Goal: Information Seeking & Learning: Learn about a topic

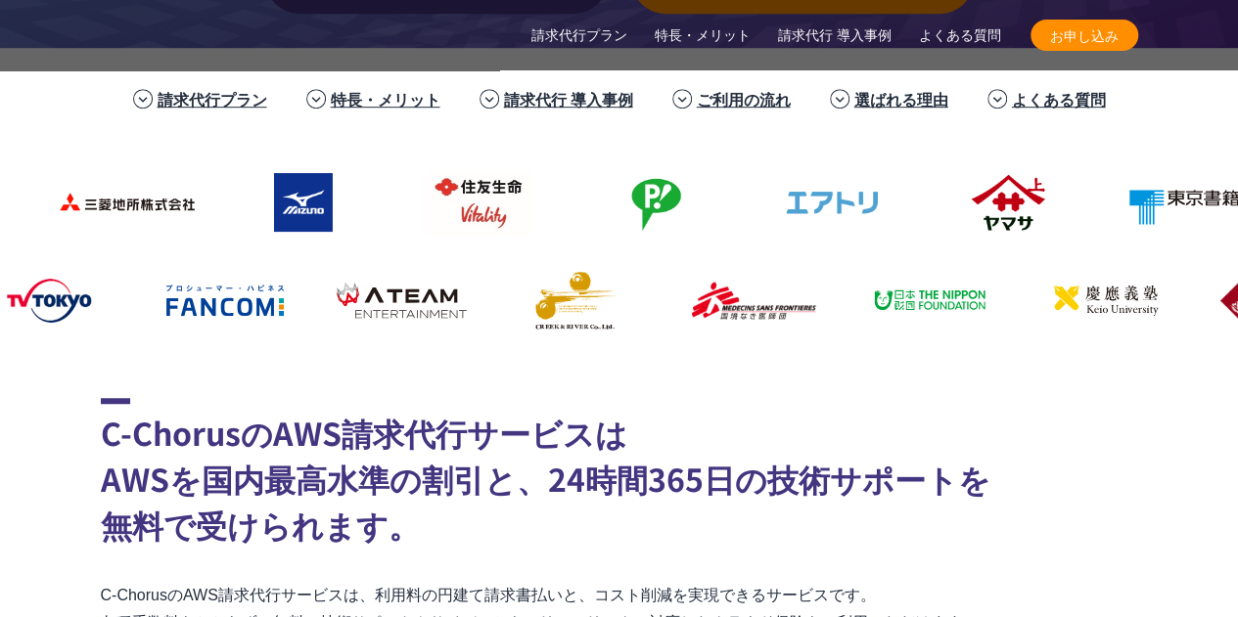
scroll to position [880, 0]
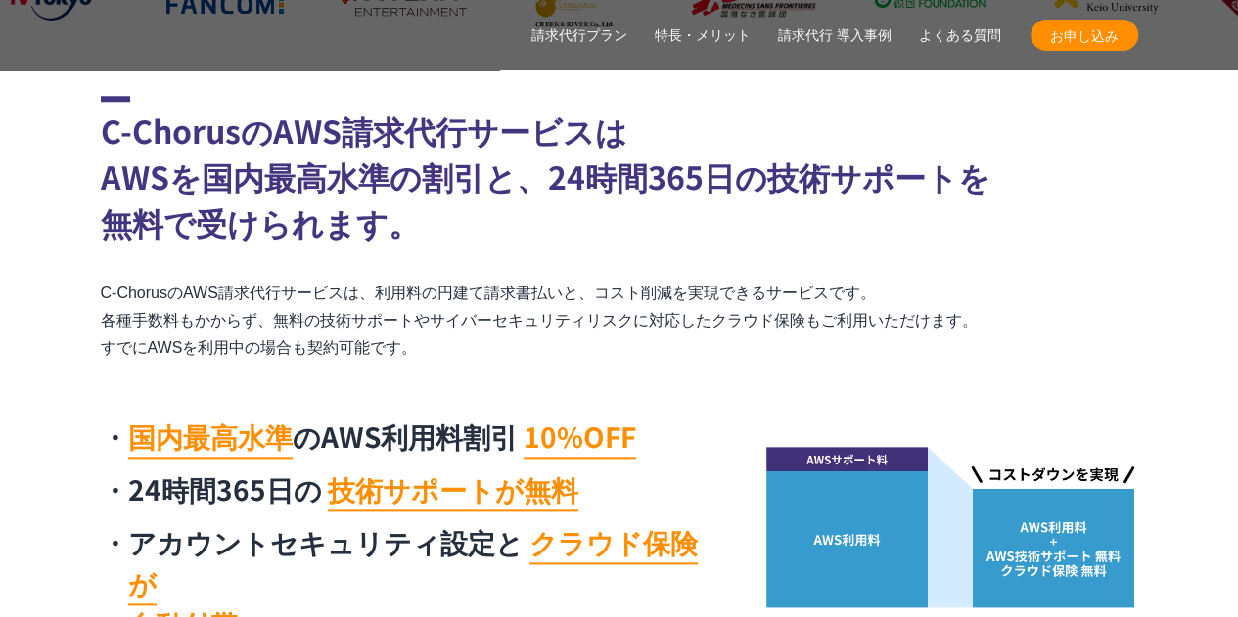
drag, startPoint x: 122, startPoint y: 134, endPoint x: 456, endPoint y: 335, distance: 389.2
click at [468, 336] on div "C-ChorusのAWS請求代行サービスは AWSを国内最高水準の割引と、24時間365日の技術サポートを 無料で受けられます。 C-ChorusのAWS請求…" at bounding box center [619, 376] width 1037 height 561
click at [456, 335] on p "C-ChorusのAWS請求代行サービスは、利用料の円建て請求書払いと、コスト削減を実現できるサービスです。 各種手数料もかからず、無料の技術サポートやサイバ…" at bounding box center [619, 321] width 1037 height 82
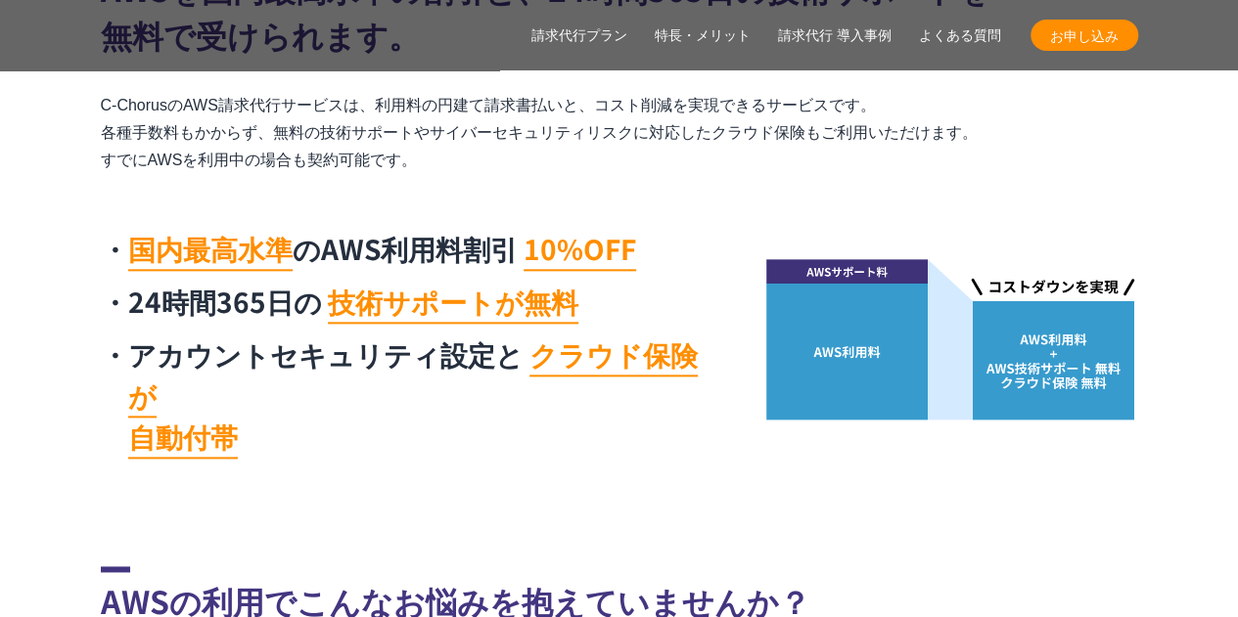
scroll to position [1076, 0]
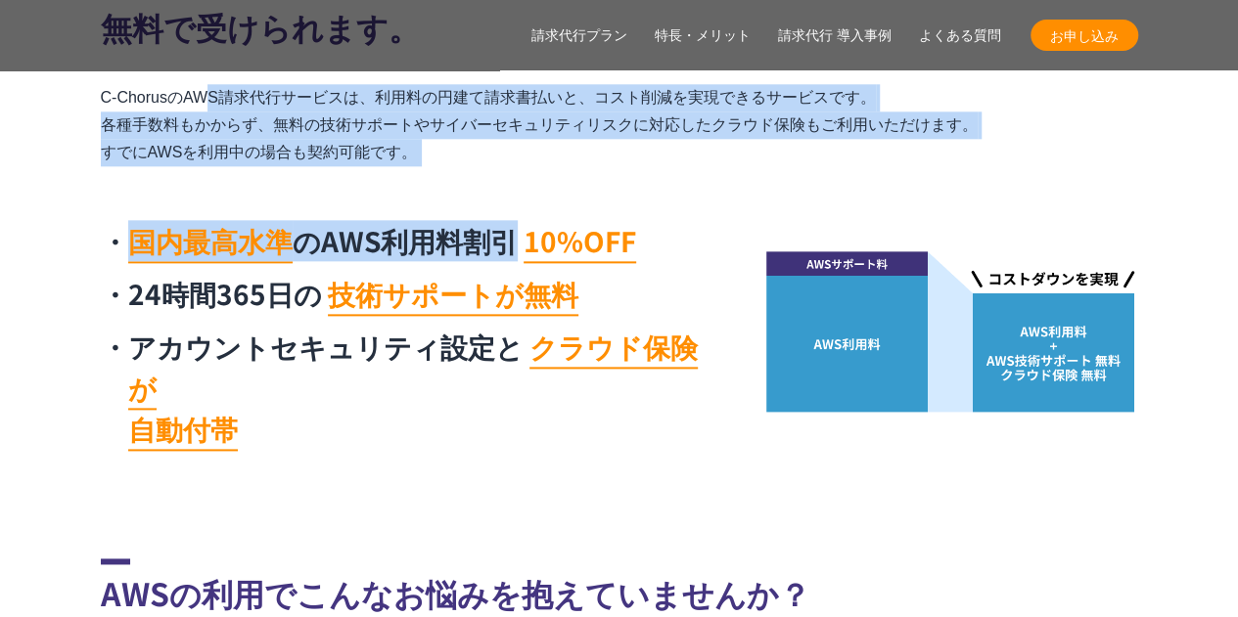
drag, startPoint x: 85, startPoint y: 97, endPoint x: 502, endPoint y: 176, distance: 424.2
click at [502, 176] on section "C-ChorusのAWS請求代行サービスは AWSを国内最高水準の割引と、24時間365日の技術サポートを 無料で受けられます。 C-ChorusのAWS請求…" at bounding box center [619, 180] width 1238 height 561
click at [502, 176] on div "C-ChorusのAWS請求代行サービスは AWSを国内最高水準の割引と、24時間365日の技術サポートを 無料で受けられます。 C-ChorusのAWS請求…" at bounding box center [619, 180] width 1037 height 561
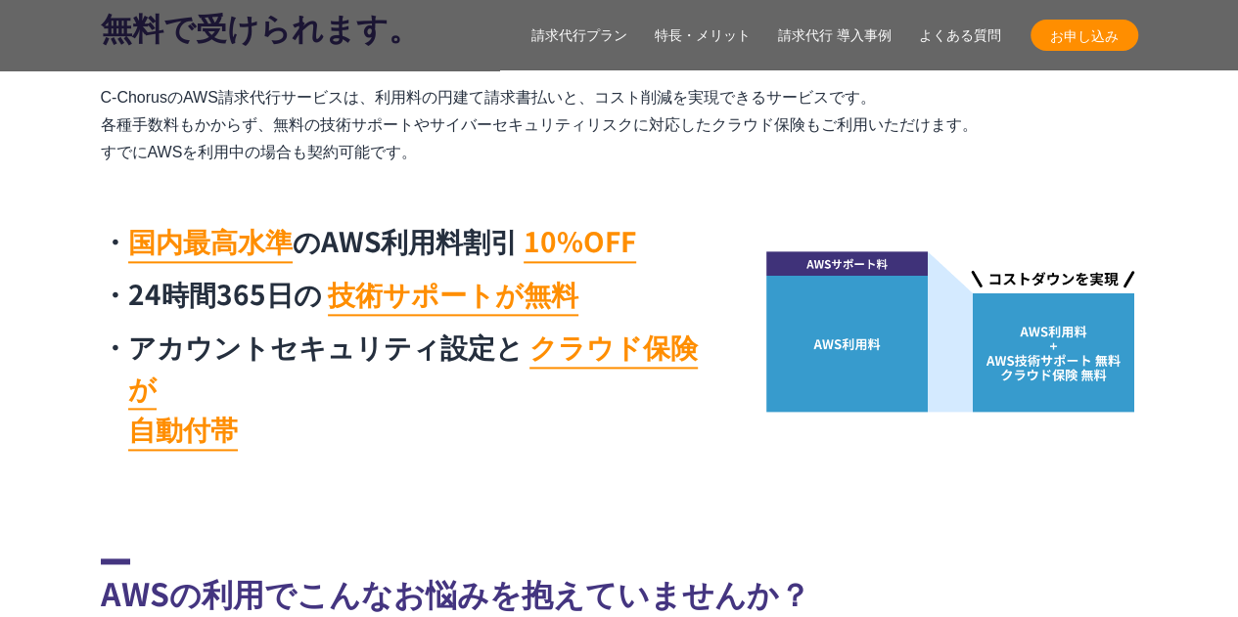
drag, startPoint x: 496, startPoint y: 157, endPoint x: 20, endPoint y: 93, distance: 480.7
click at [20, 93] on section "C-ChorusのAWS請求代行サービスは AWSを国内最高水準の割引と、24時間365日の技術サポートを 無料で受けられます。 C-ChorusのAWS請求…" at bounding box center [619, 180] width 1238 height 561
drag, startPoint x: 103, startPoint y: 122, endPoint x: 448, endPoint y: 142, distance: 345.9
click at [448, 142] on section "C-ChorusのAWS請求代行サービスは AWSを国内最高水準の割引と、24時間365日の技術サポートを 無料で受けられます。 C-ChorusのAWS請求…" at bounding box center [619, 180] width 1238 height 561
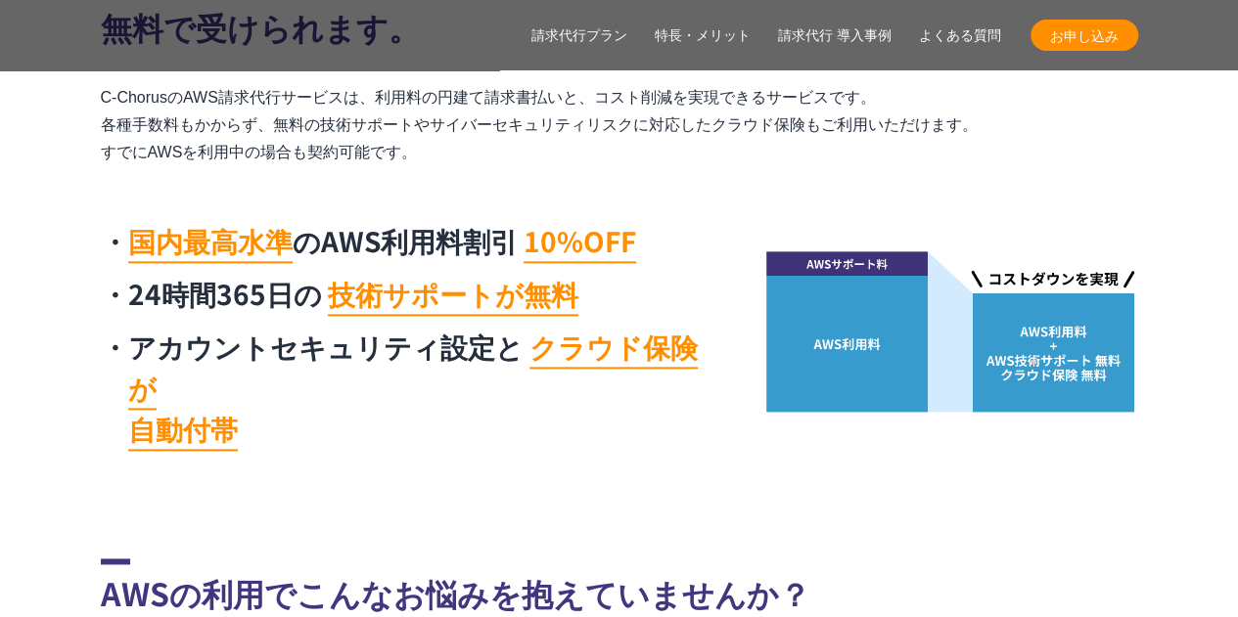
click at [448, 142] on p "C-ChorusのAWS請求代行サービスは、利用料の円建て請求書払いと、コスト削減を実現できるサービスです。 各種手数料もかからず、無料の技術サポートやサイバ…" at bounding box center [619, 125] width 1037 height 82
drag, startPoint x: 408, startPoint y: 150, endPoint x: 86, endPoint y: 91, distance: 327.2
click at [86, 91] on section "C-ChorusのAWS請求代行サービスは AWSを国内最高水準の割引と、24時間365日の技術サポートを 無料で受けられます。 C-ChorusのAWS請求…" at bounding box center [619, 180] width 1238 height 561
drag, startPoint x: 97, startPoint y: 94, endPoint x: 488, endPoint y: 143, distance: 394.4
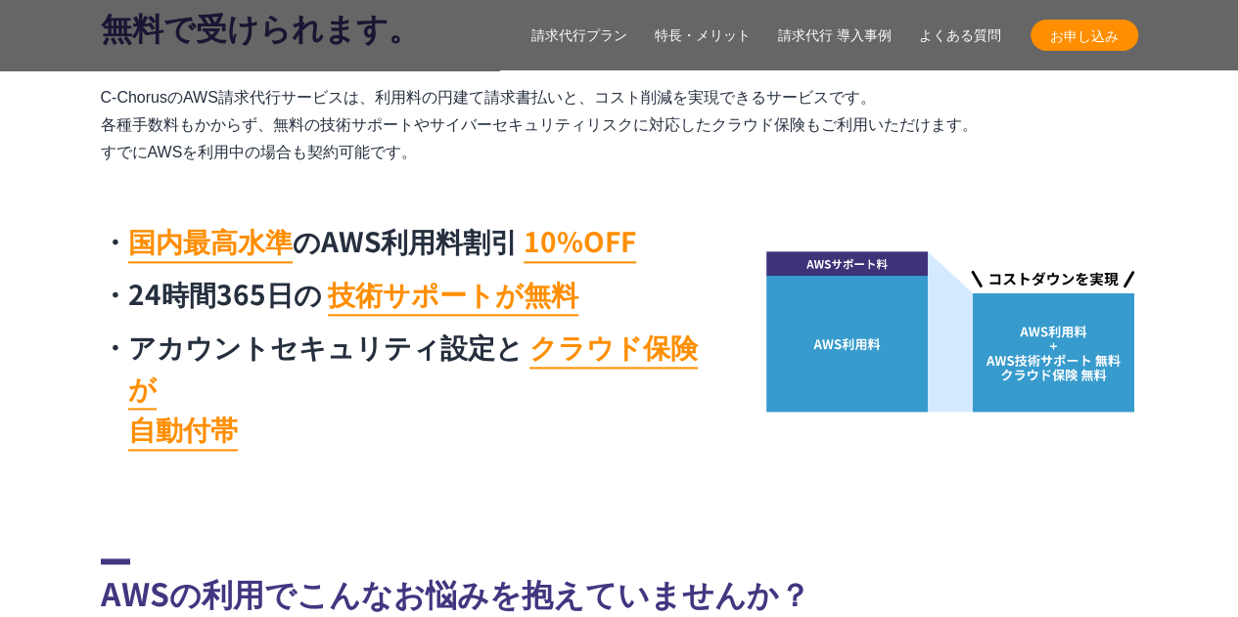
click at [488, 143] on section "C-ChorusのAWS請求代行サービスは AWSを国内最高水準の割引と、24時間365日の技術サポートを 無料で受けられます。 C-ChorusのAWS請求…" at bounding box center [619, 180] width 1238 height 561
click at [488, 143] on p "C-ChorusのAWS請求代行サービスは、利用料の円建て請求書払いと、コスト削減を実現できるサービスです。 各種手数料もかからず、無料の技術サポートやサイバ…" at bounding box center [619, 125] width 1037 height 82
drag, startPoint x: 460, startPoint y: 159, endPoint x: 76, endPoint y: 95, distance: 388.9
click at [76, 95] on section "C-ChorusのAWS請求代行サービスは AWSを国内最高水準の割引と、24時間365日の技術サポートを 無料で受けられます。 C-ChorusのAWS請求…" at bounding box center [619, 180] width 1238 height 561
click at [86, 91] on section "C-ChorusのAWS請求代行サービスは AWSを国内最高水準の割引と、24時間365日の技術サポートを 無料で受けられます。 C-ChorusのAWS請求…" at bounding box center [619, 180] width 1238 height 561
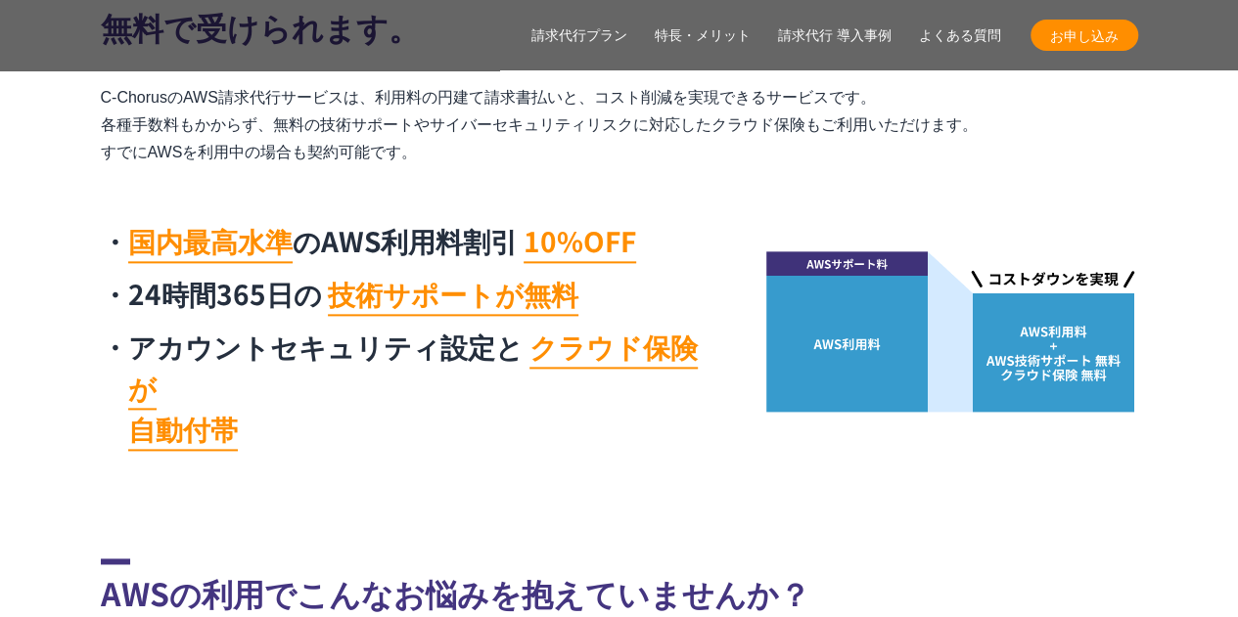
drag, startPoint x: 90, startPoint y: 89, endPoint x: 430, endPoint y: 155, distance: 346.7
click at [430, 155] on section "C-ChorusのAWS請求代行サービスは AWSを国内最高水準の割引と、24時間365日の技術サポートを 無料で受けられます。 C-ChorusのAWS請求…" at bounding box center [619, 180] width 1238 height 561
click at [430, 155] on p "C-ChorusのAWS請求代行サービスは、利用料の円建て請求書払いと、コスト削減を実現できるサービスです。 各種手数料もかからず、無料の技術サポートやサイバ…" at bounding box center [619, 125] width 1037 height 82
drag, startPoint x: 423, startPoint y: 156, endPoint x: 97, endPoint y: 100, distance: 330.5
click at [97, 100] on section "C-ChorusのAWS請求代行サービスは AWSを国内最高水準の割引と、24時間365日の技術サポートを 無料で受けられます。 C-ChorusのAWS請求…" at bounding box center [619, 180] width 1238 height 561
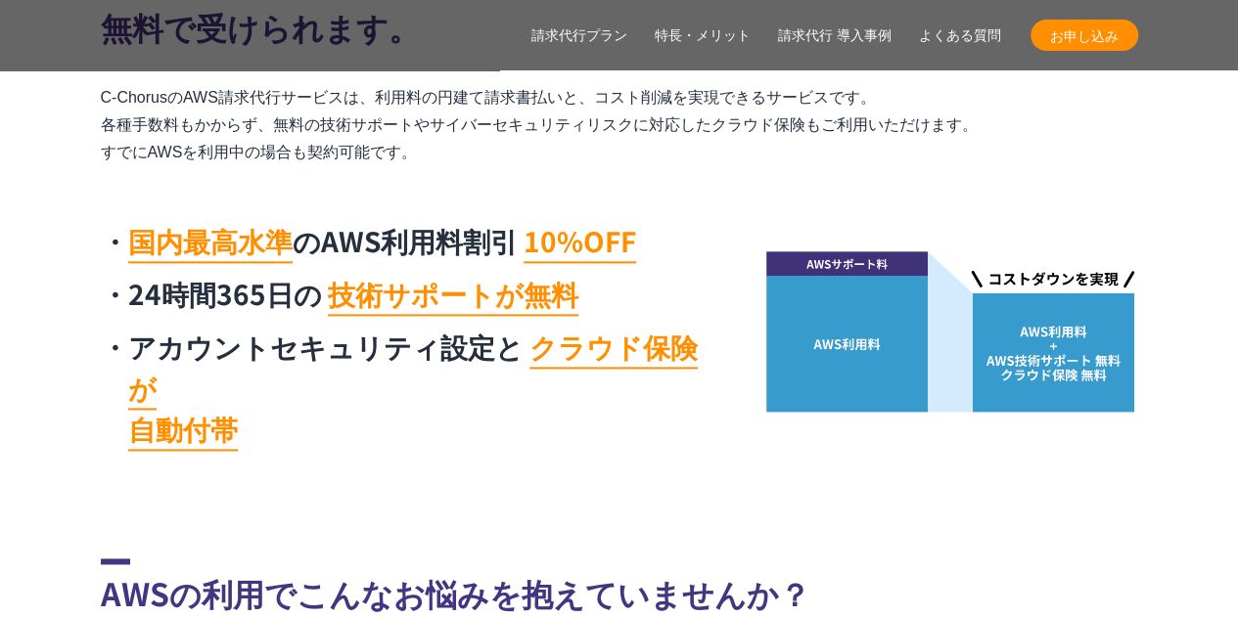
click at [96, 93] on section "C-ChorusのAWS請求代行サービスは AWSを国内最高水準の割引と、24時間365日の技術サポートを 無料で受けられます。 C-ChorusのAWS請求…" at bounding box center [619, 180] width 1238 height 561
drag, startPoint x: 104, startPoint y: 91, endPoint x: 455, endPoint y: 160, distance: 358.0
click at [455, 160] on p "C-ChorusのAWS請求代行サービスは、利用料の円建て請求書払いと、コスト削減を実現できるサービスです。 各種手数料もかからず、無料の技術サポートやサイバ…" at bounding box center [619, 125] width 1037 height 82
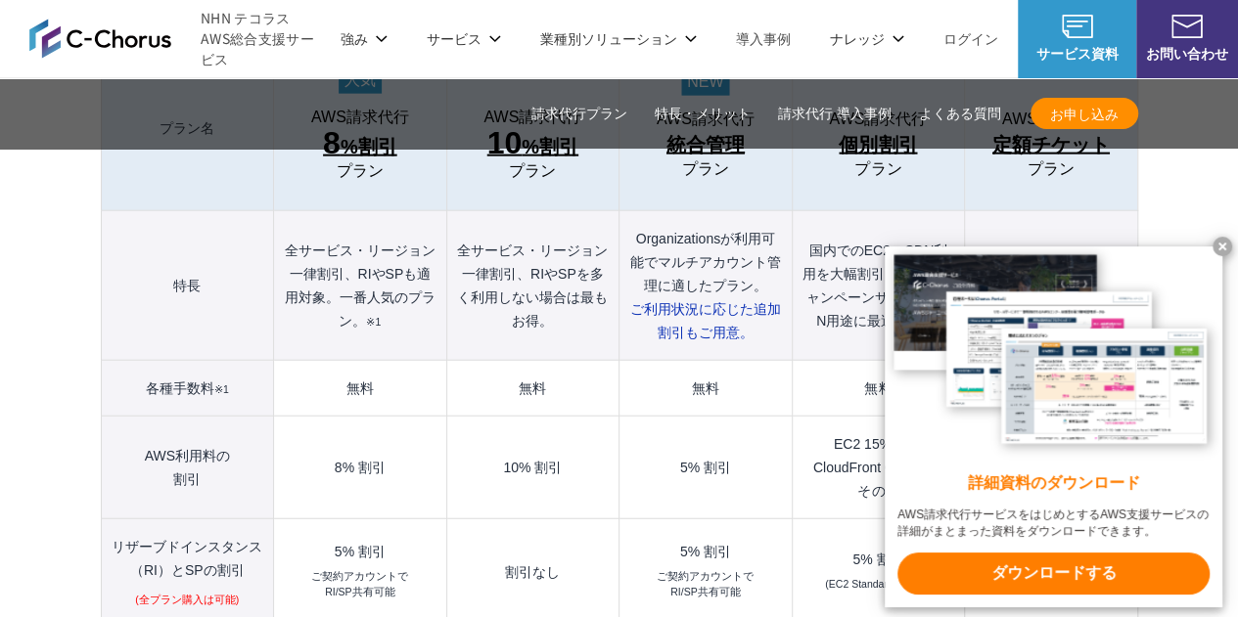
scroll to position [2152, 0]
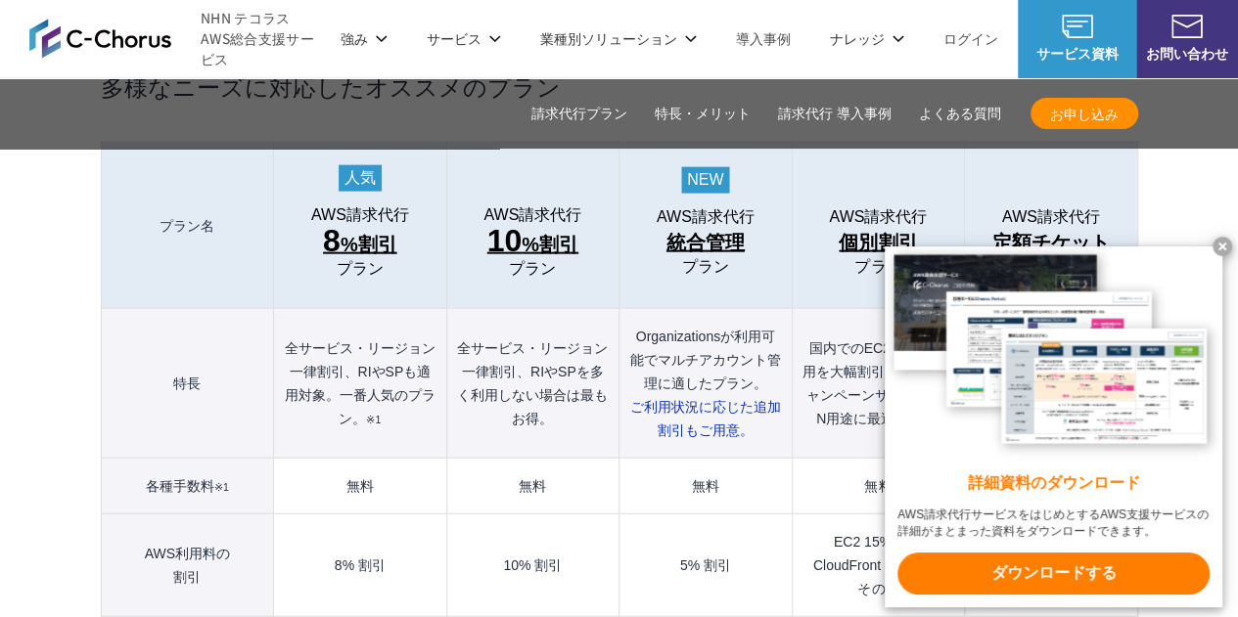
drag, startPoint x: 0, startPoint y: 341, endPoint x: 65, endPoint y: 345, distance: 64.7
click at [0, 341] on div "業種別ソリューション ガバメントクラウド運用管理支援 教育・公共機関向けAWS支援 教育・公共団体向け Google Cloud 支援 教育機関向けクラウド型…" at bounding box center [619, 324] width 1238 height 492
click at [1219, 248] on x-t at bounding box center [1222, 247] width 20 height 20
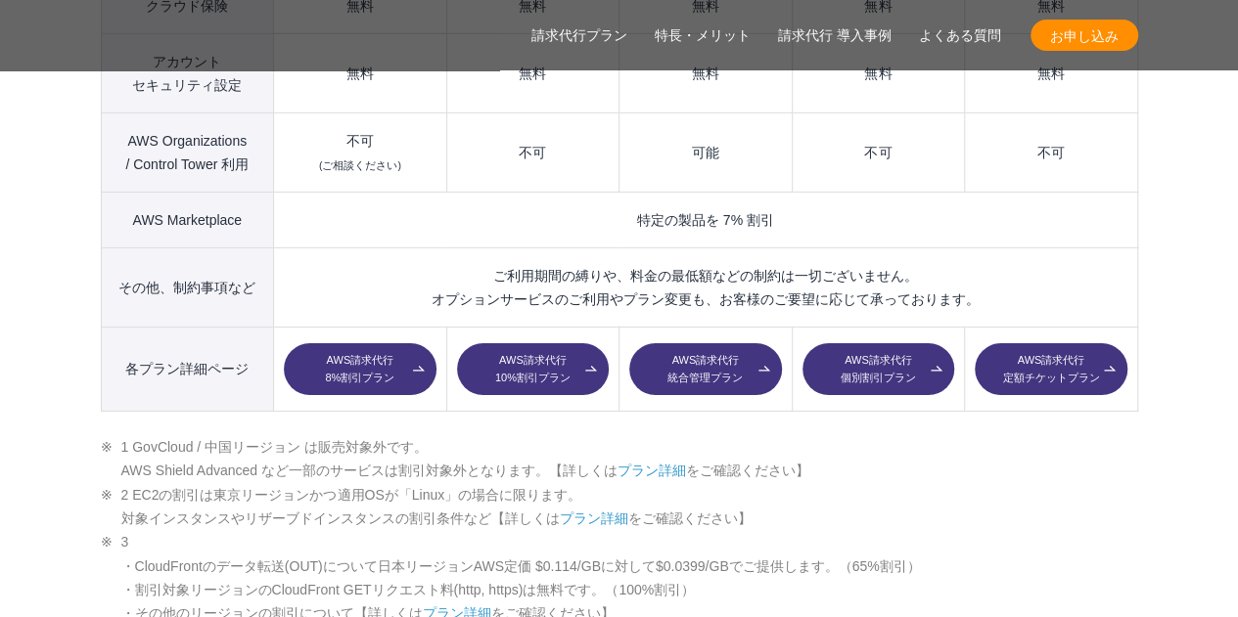
scroll to position [3033, 0]
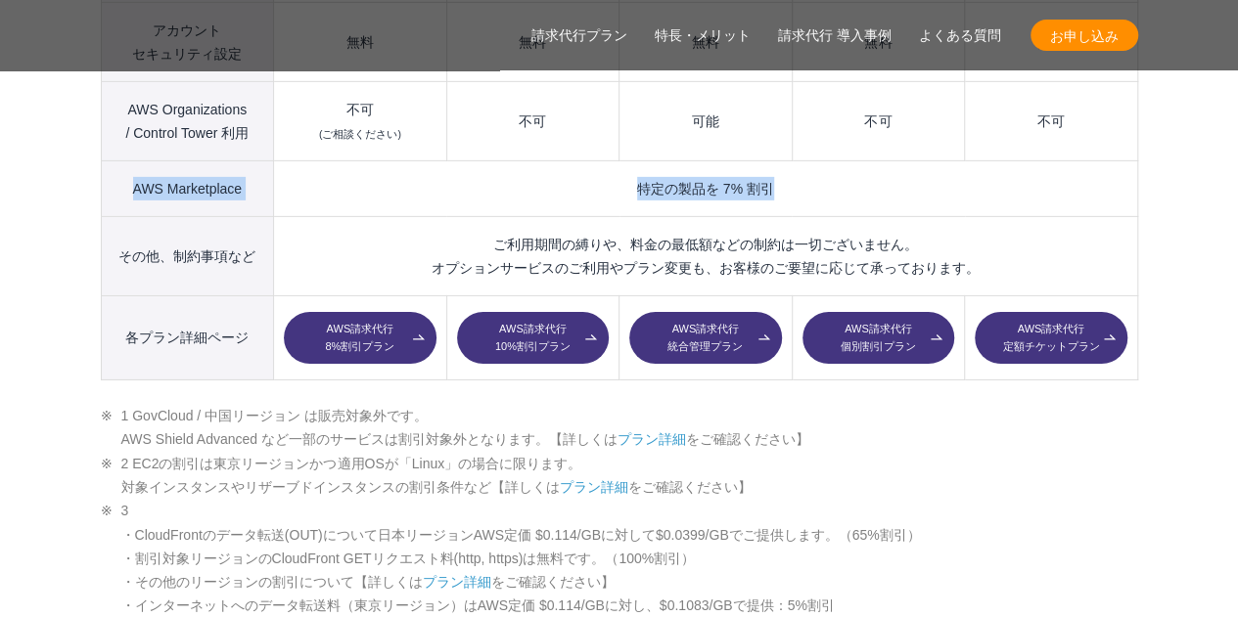
drag, startPoint x: 121, startPoint y: 148, endPoint x: 948, endPoint y: 144, distance: 826.7
click at [948, 160] on tr "AWS Marketplace 特定の製品を 7% 割引" at bounding box center [619, 188] width 1036 height 56
click at [948, 160] on td "特定の製品を 7% 割引" at bounding box center [705, 188] width 863 height 56
drag, startPoint x: 117, startPoint y: 145, endPoint x: 855, endPoint y: 152, distance: 737.7
click at [855, 160] on tr "AWS Marketplace 特定の製品を 7% 割引" at bounding box center [619, 188] width 1036 height 56
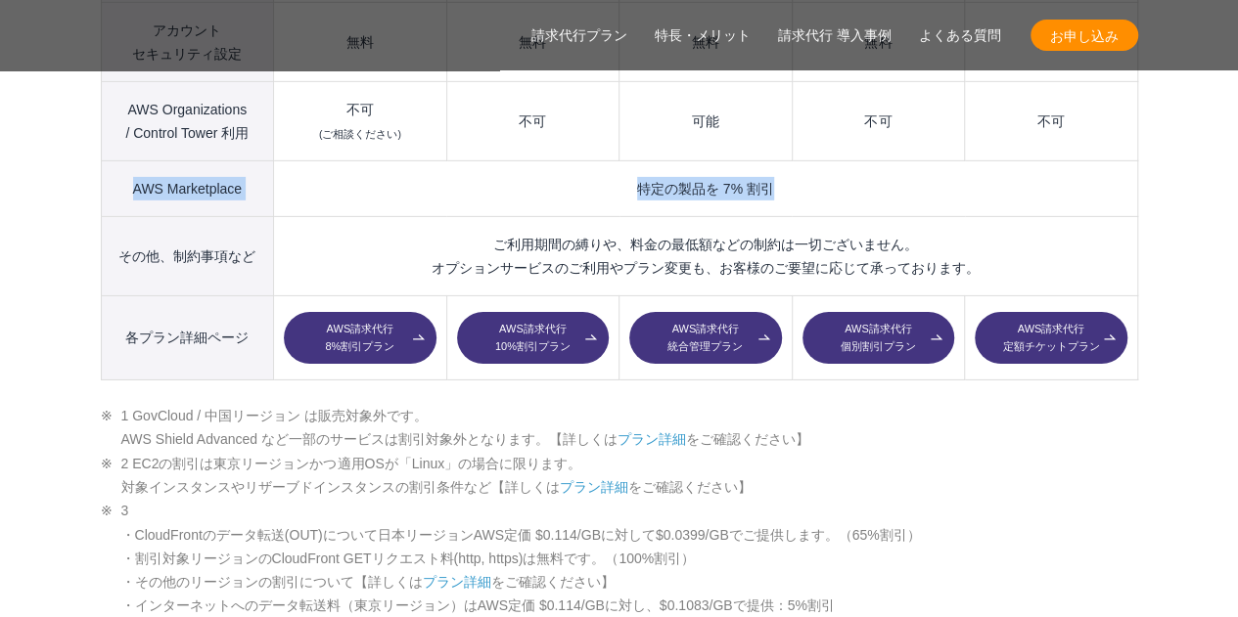
click at [855, 160] on td "特定の製品を 7% 割引" at bounding box center [705, 188] width 863 height 56
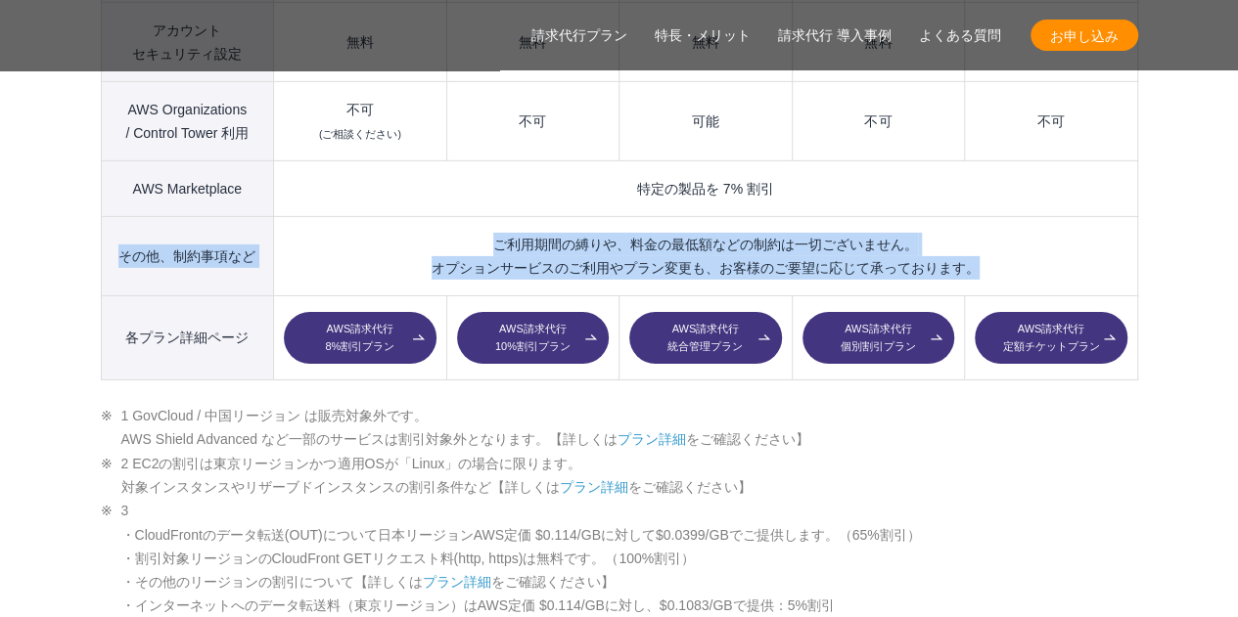
drag, startPoint x: 113, startPoint y: 214, endPoint x: 1051, endPoint y: 221, distance: 937.2
click at [1051, 221] on tr "その他、制約事項など ご利用期間の縛りや、料金の最低額などの制約は一切ございません。 オプションサービスのご利用やプラン変更も、お客様のご要望に応じて承ってお…" at bounding box center [619, 255] width 1036 height 79
click at [1051, 221] on td "ご利用期間の縛りや、料金の最低額などの制約は一切ございません。 オプションサービスのご利用やプラン変更も、お客様のご要望に応じて承っております。" at bounding box center [705, 255] width 863 height 79
drag, startPoint x: 121, startPoint y: 210, endPoint x: 1039, endPoint y: 226, distance: 917.8
click at [1039, 226] on tr "その他、制約事項など ご利用期間の縛りや、料金の最低額などの制約は一切ございません。 オプションサービスのご利用やプラン変更も、お客様のご要望に応じて承ってお…" at bounding box center [619, 255] width 1036 height 79
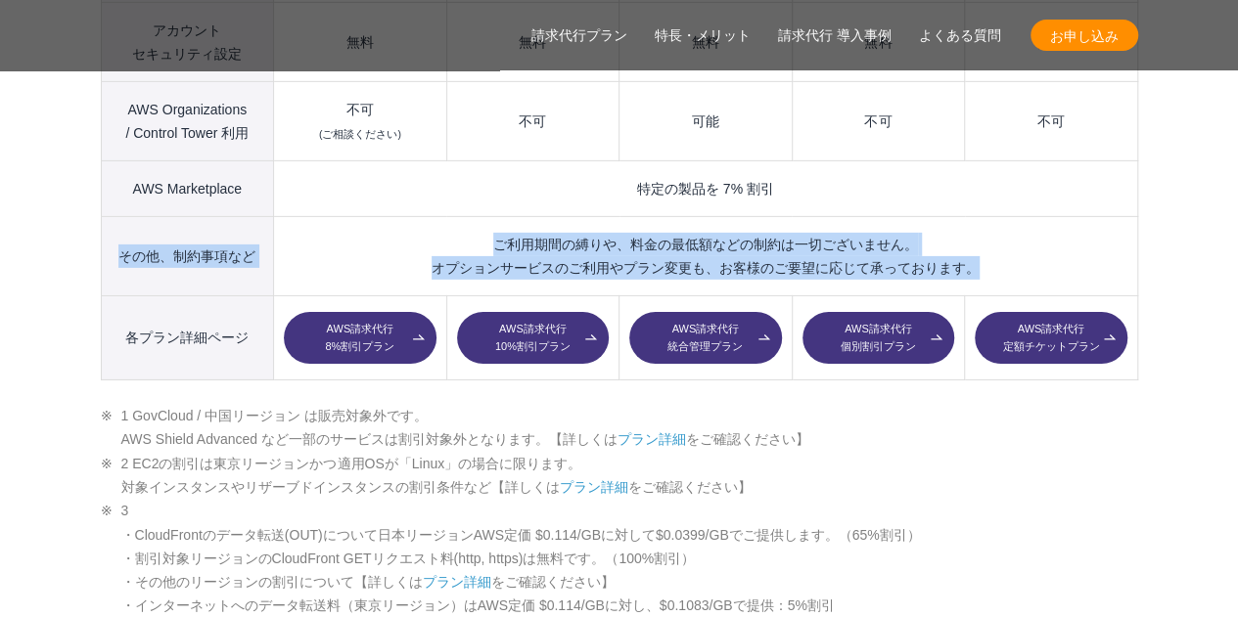
click at [1039, 226] on td "ご利用期間の縛りや、料金の最低額などの制約は一切ございません。 オプションサービスのご利用やプラン変更も、お客様のご要望に応じて承っております。" at bounding box center [705, 255] width 863 height 79
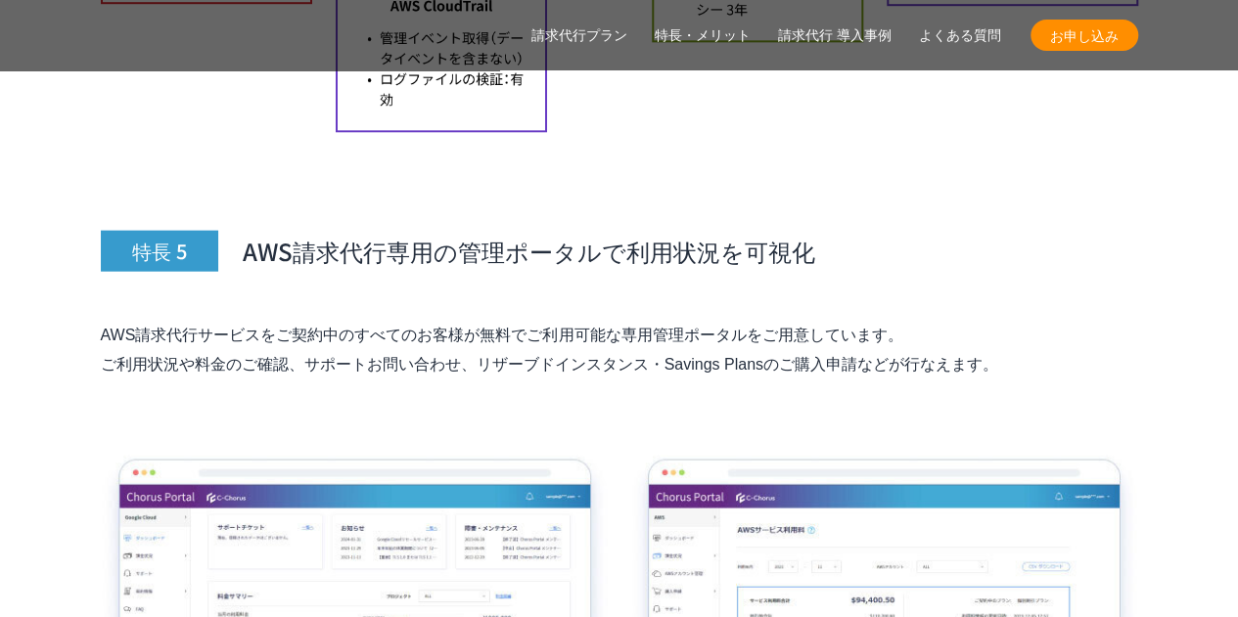
scroll to position [9685, 0]
